Goal: Task Accomplishment & Management: Manage account settings

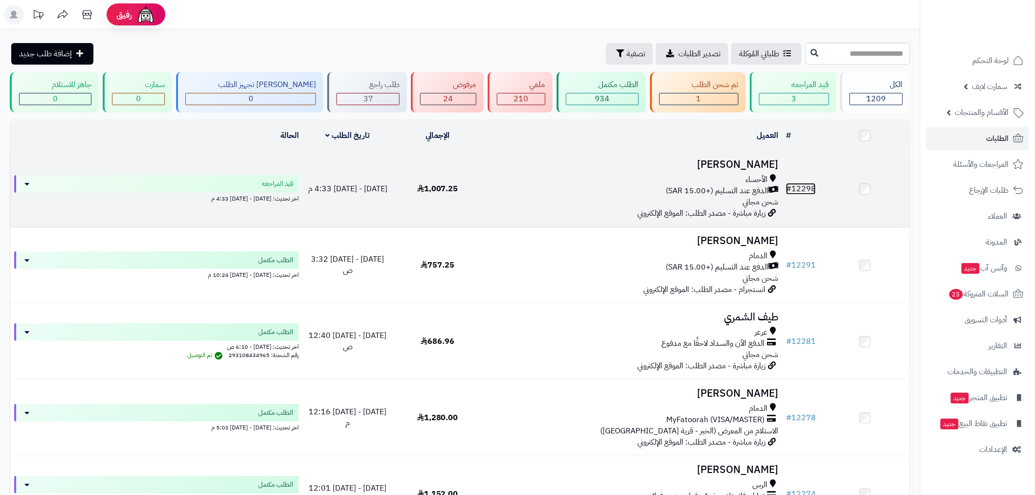
click at [798, 188] on link "# 12298" at bounding box center [801, 189] width 30 height 12
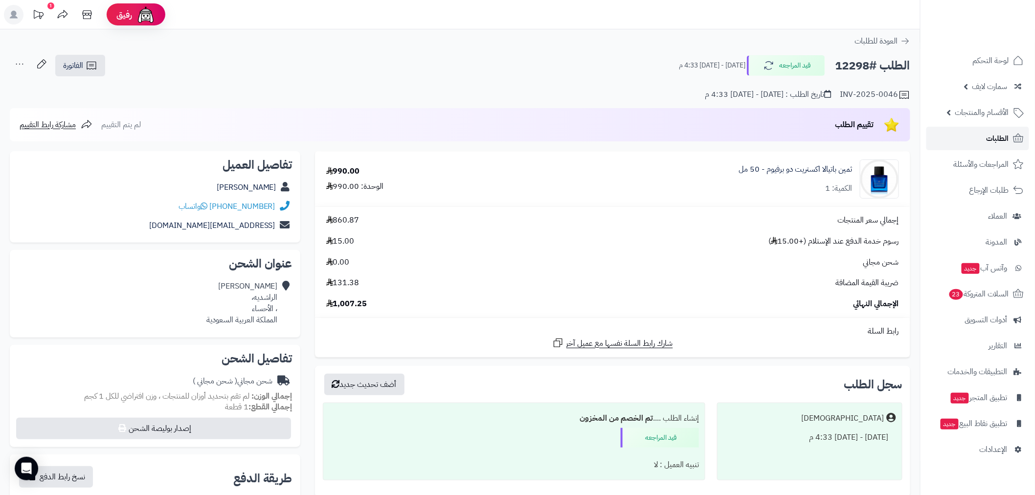
click at [987, 143] on span "الطلبات" at bounding box center [998, 139] width 23 height 14
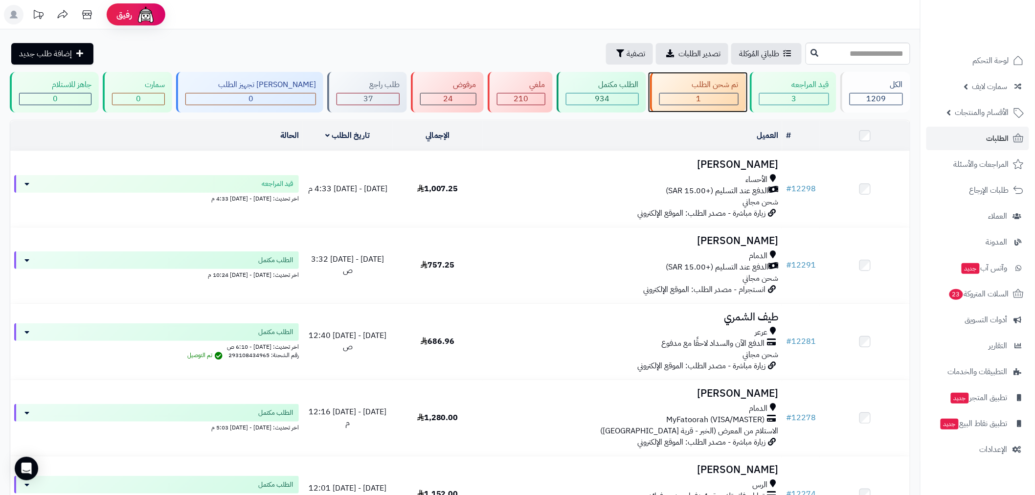
click at [691, 87] on div "تم شحن الطلب" at bounding box center [698, 84] width 79 height 11
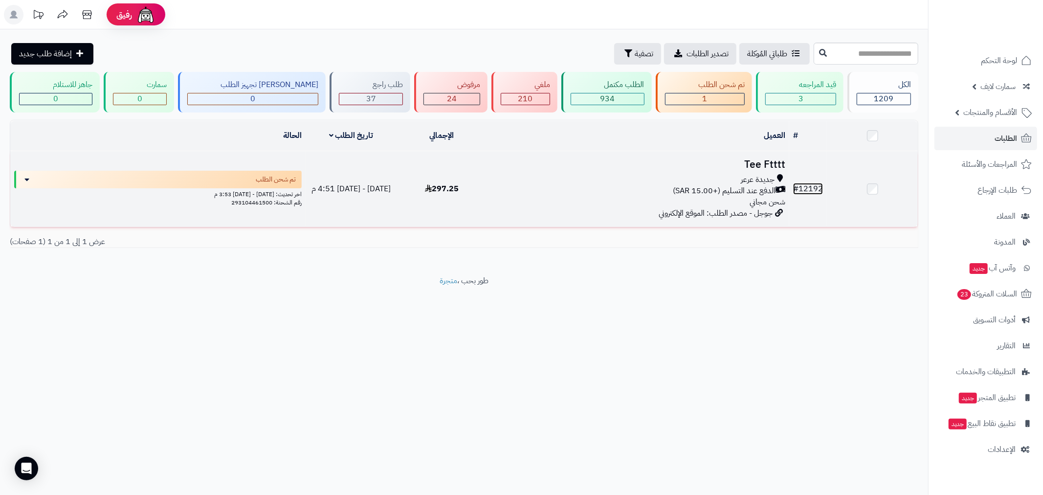
click at [820, 183] on link "# 12192" at bounding box center [808, 189] width 30 height 12
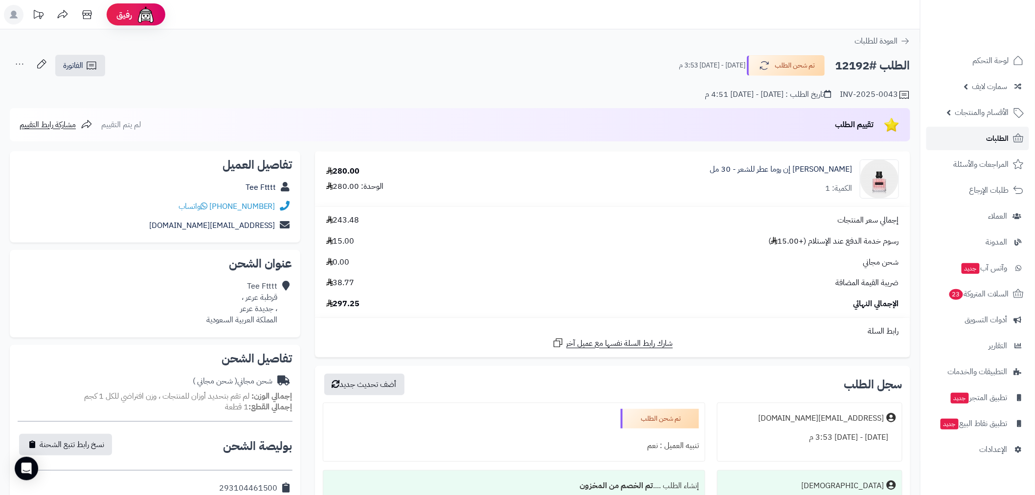
click at [971, 144] on link "الطلبات" at bounding box center [977, 138] width 103 height 23
